Goal: Task Accomplishment & Management: Use online tool/utility

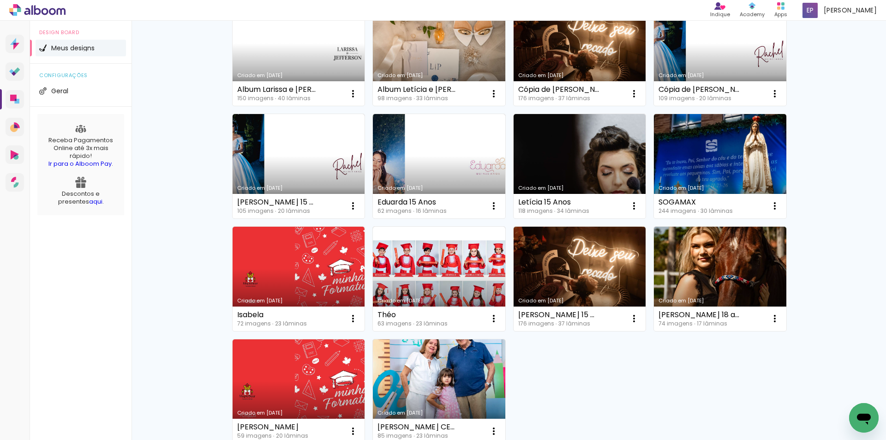
scroll to position [554, 0]
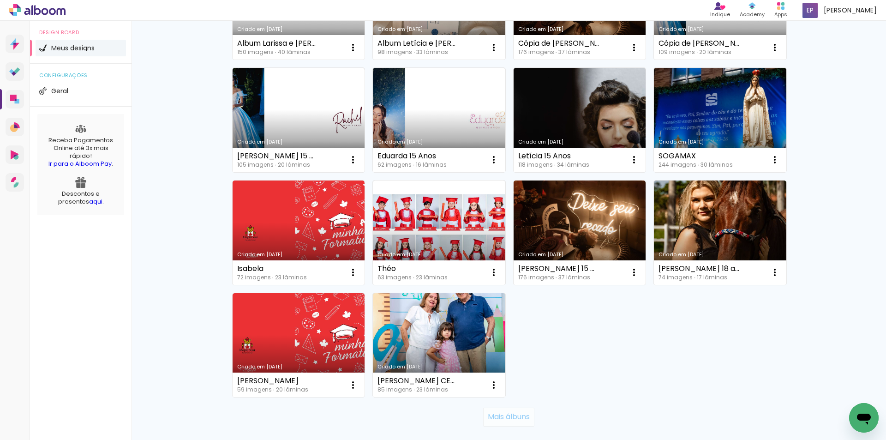
click at [0, 0] on slot "Mais álbuns" at bounding box center [0, 0] width 0 height 0
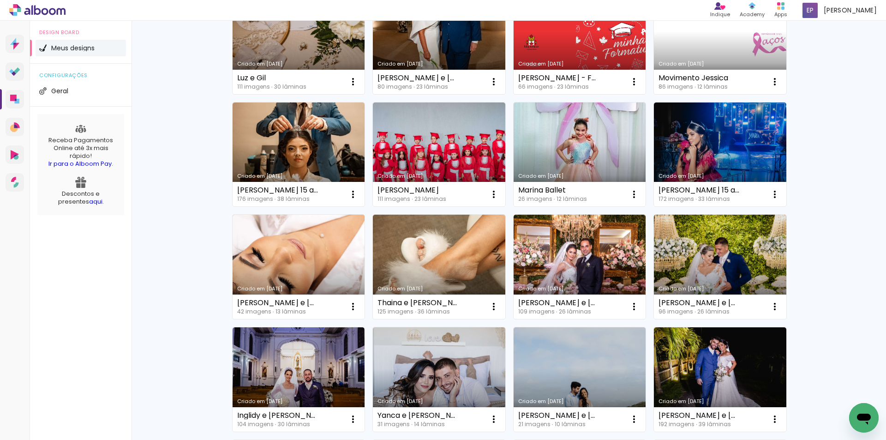
scroll to position [1016, 0]
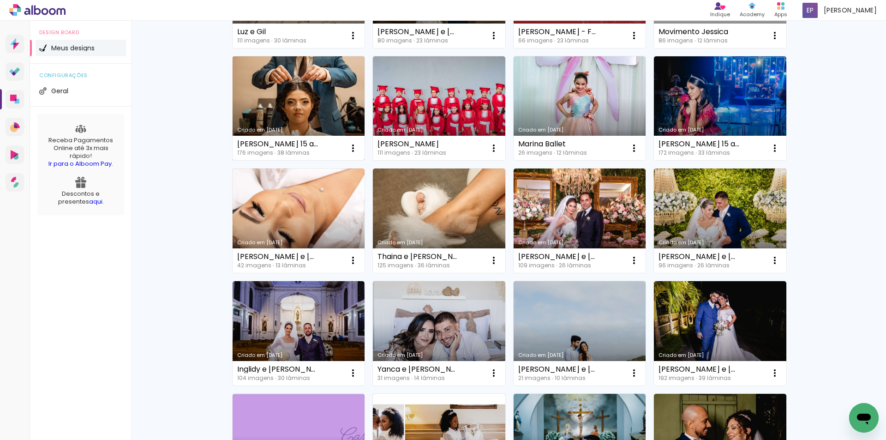
click at [301, 96] on link "Criado em 16/01/25" at bounding box center [299, 108] width 132 height 104
